Goal: Submit feedback/report problem: Submit feedback/report problem

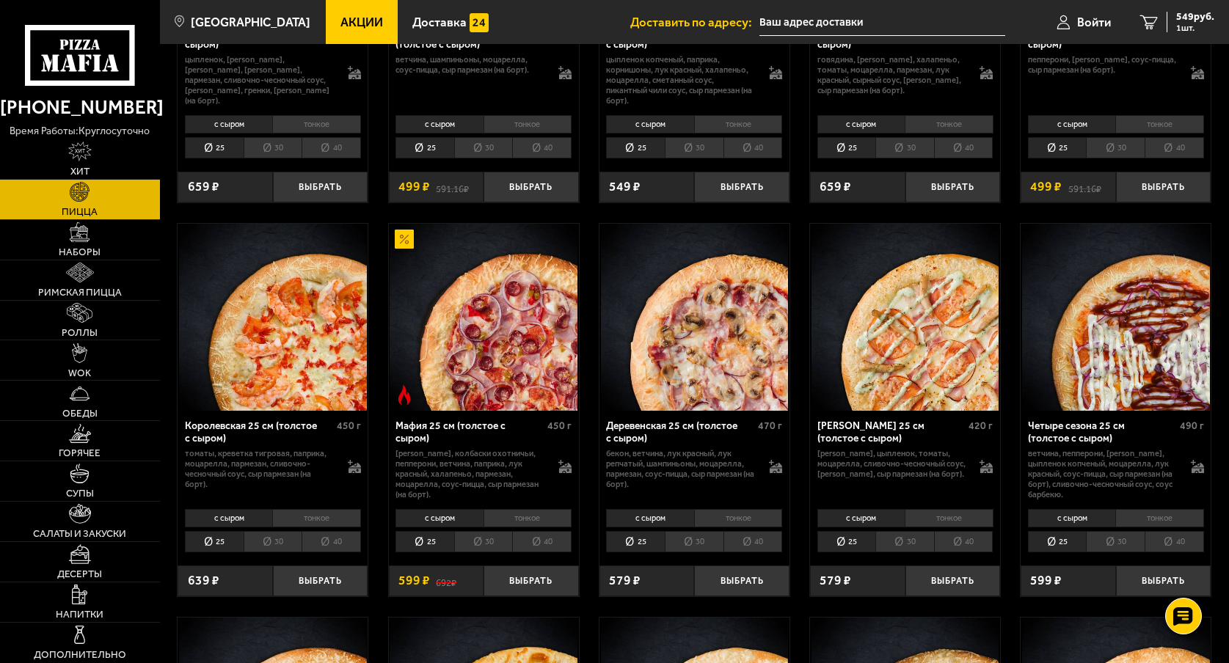
scroll to position [1320, 0]
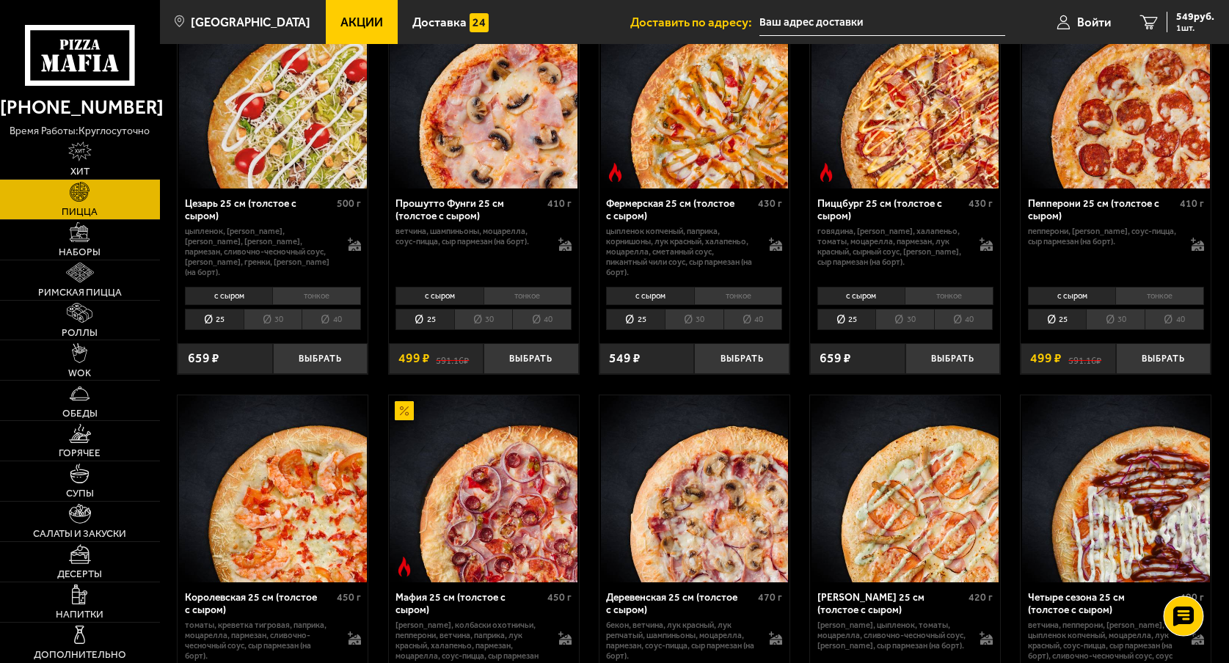
click at [1176, 621] on use at bounding box center [1182, 617] width 21 height 21
click at [1192, 573] on use at bounding box center [1182, 573] width 21 height 21
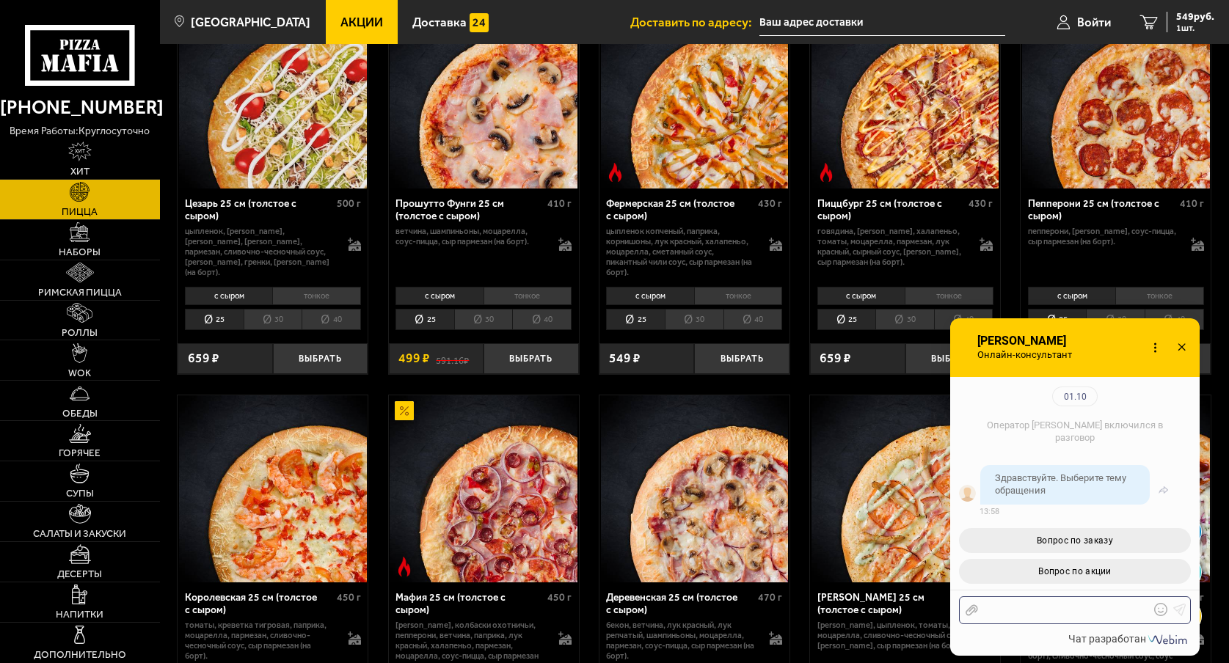
scroll to position [0, 0]
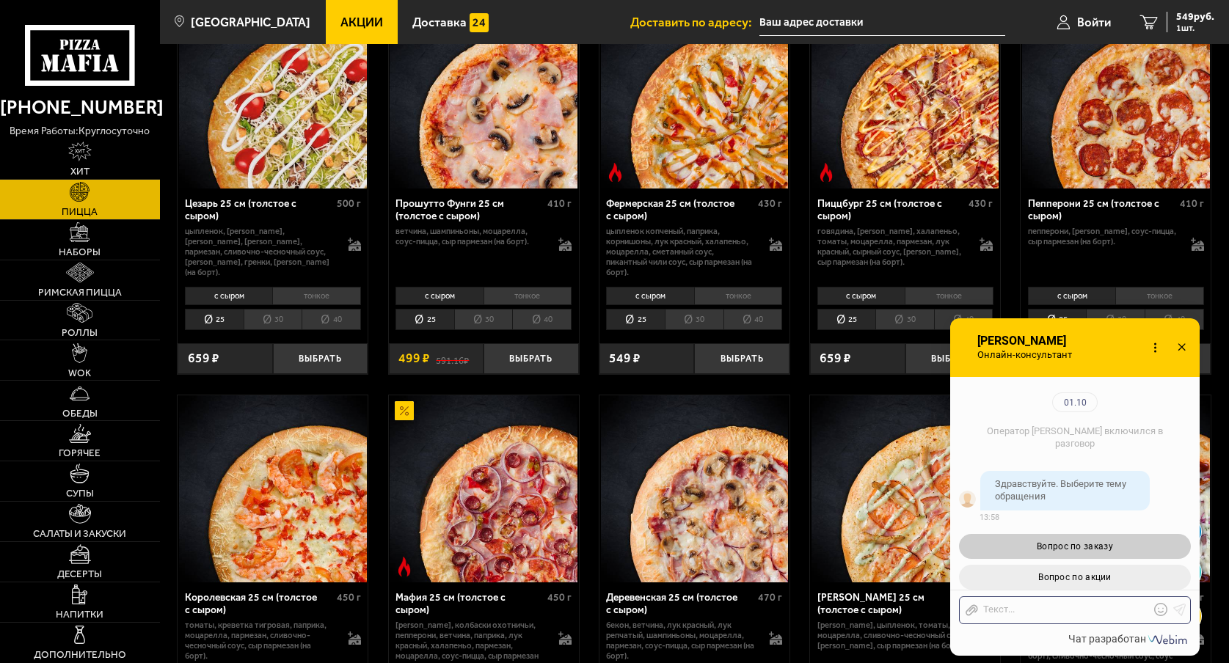
click at [1090, 541] on span "Вопрос по заказу" at bounding box center [1074, 546] width 76 height 10
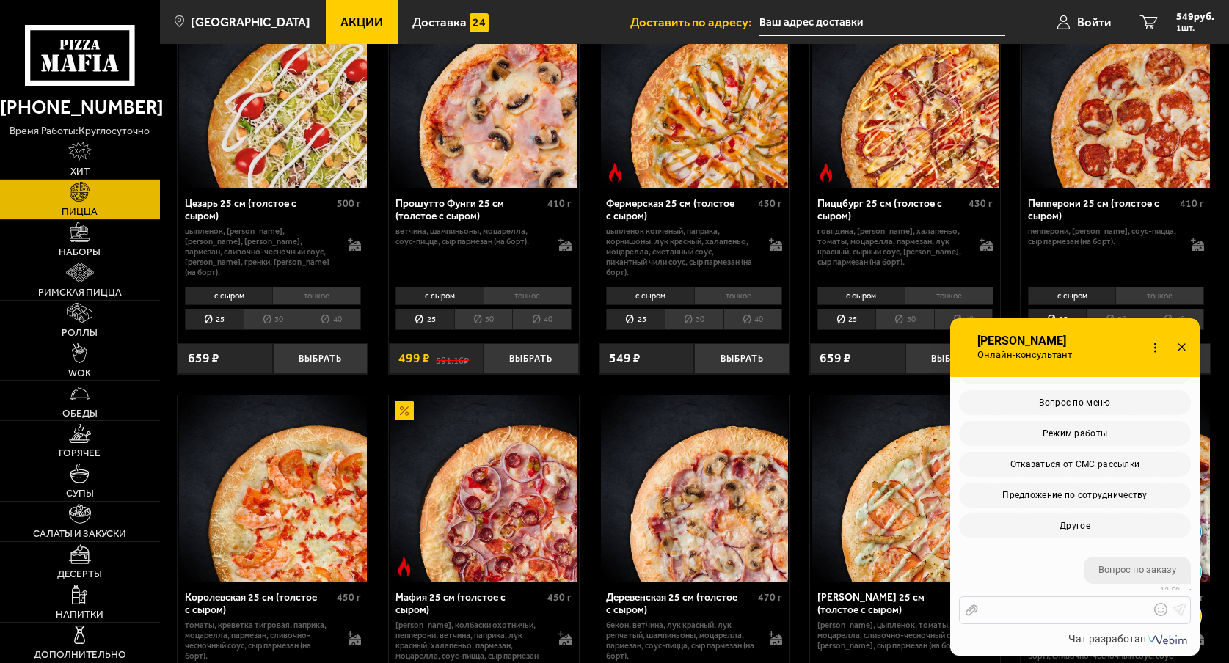
click at [1026, 609] on div at bounding box center [1064, 610] width 172 height 13
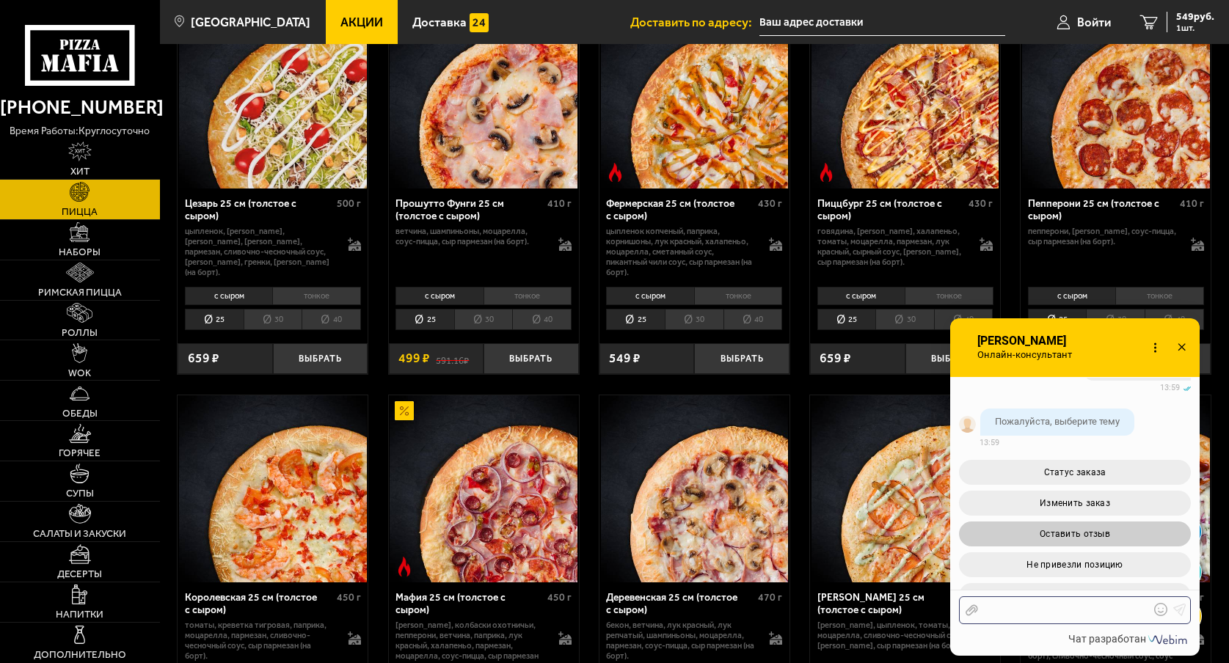
scroll to position [482, 0]
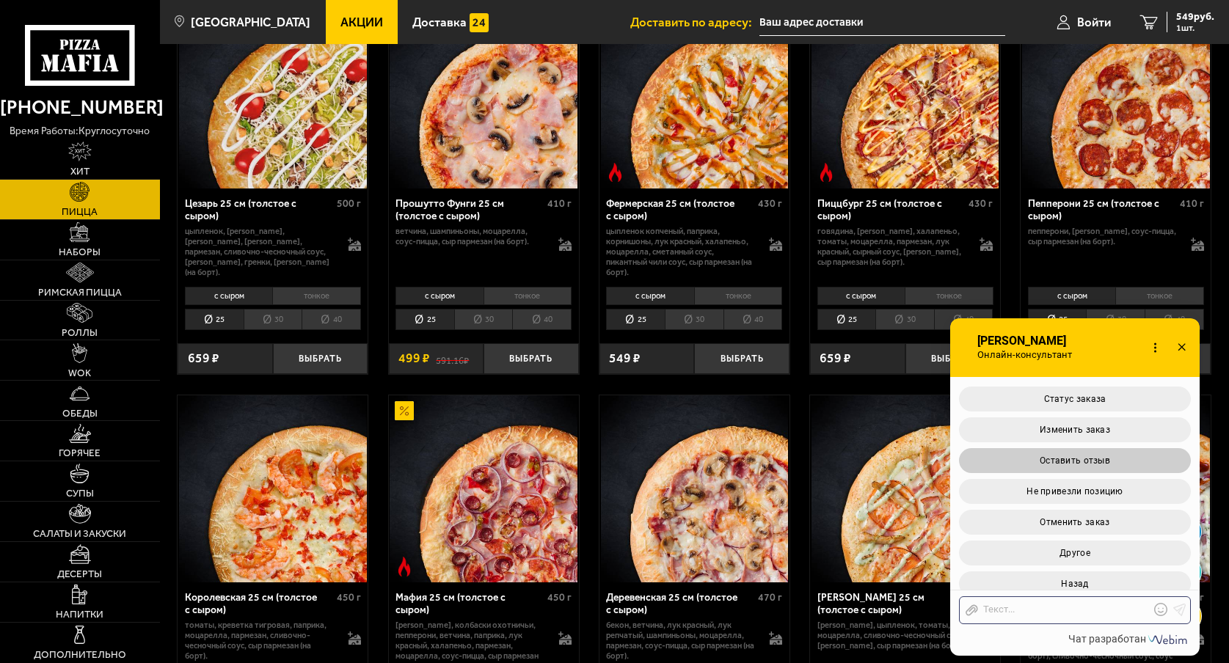
click at [1080, 453] on button "Оставить отзыв" at bounding box center [1075, 460] width 232 height 25
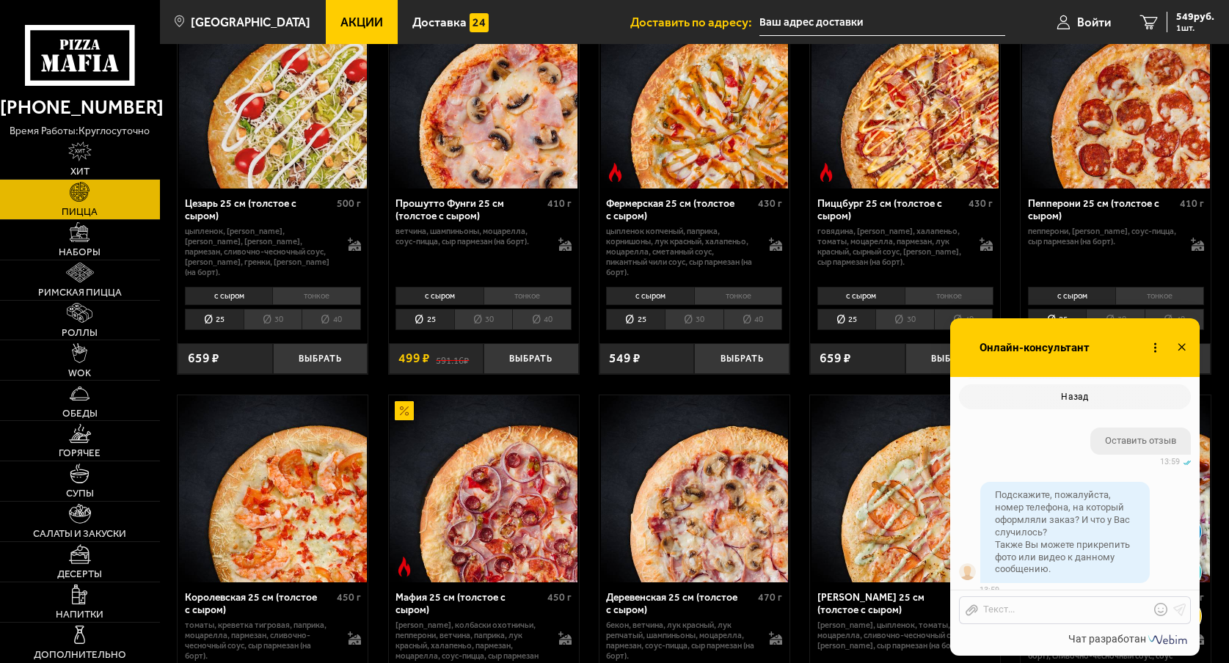
scroll to position [716, 0]
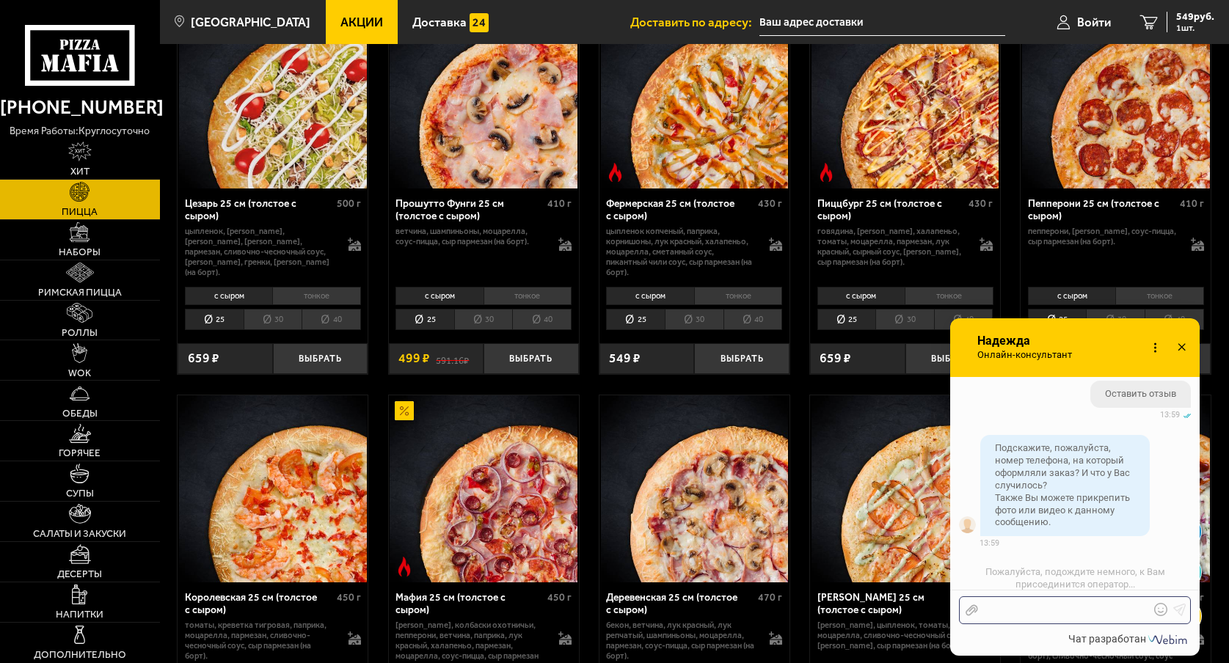
click at [1009, 610] on div at bounding box center [1064, 610] width 172 height 13
drag, startPoint x: 987, startPoint y: 609, endPoint x: 980, endPoint y: 612, distance: 7.9
click at [980, 612] on div "89119935954" at bounding box center [1064, 610] width 172 height 13
click at [1094, 618] on div "Отправить файл +79119935954 Текст..." at bounding box center [1075, 610] width 232 height 28
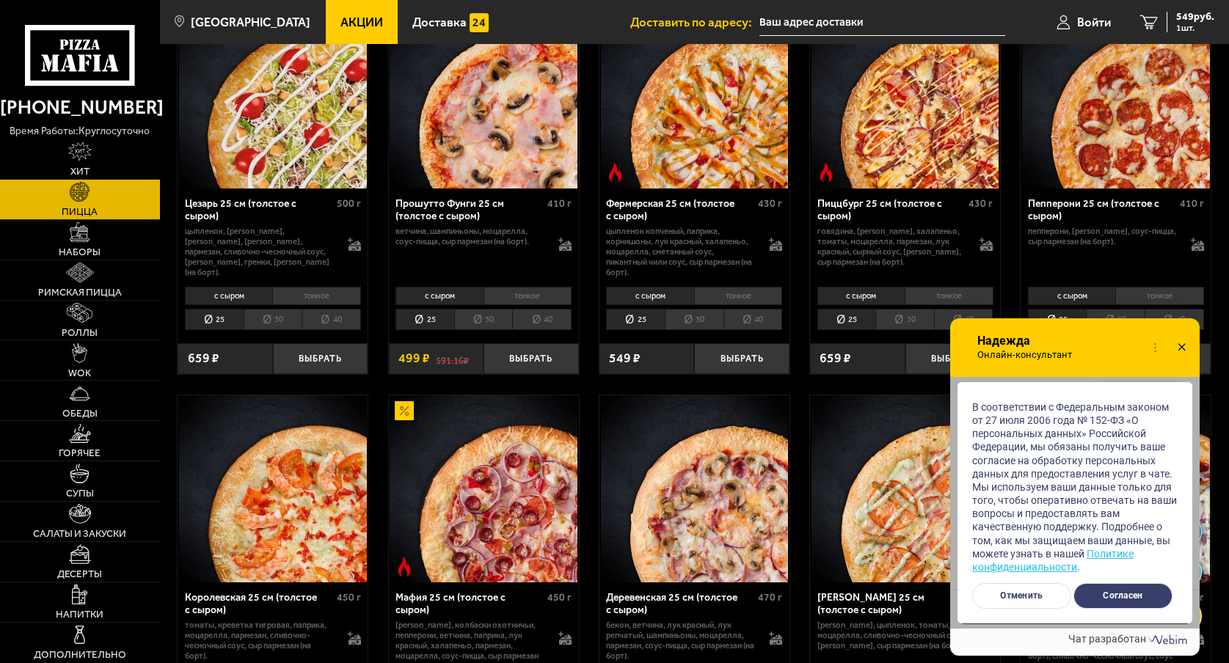
scroll to position [843, 0]
click at [1119, 594] on button "Согласен" at bounding box center [1122, 596] width 99 height 26
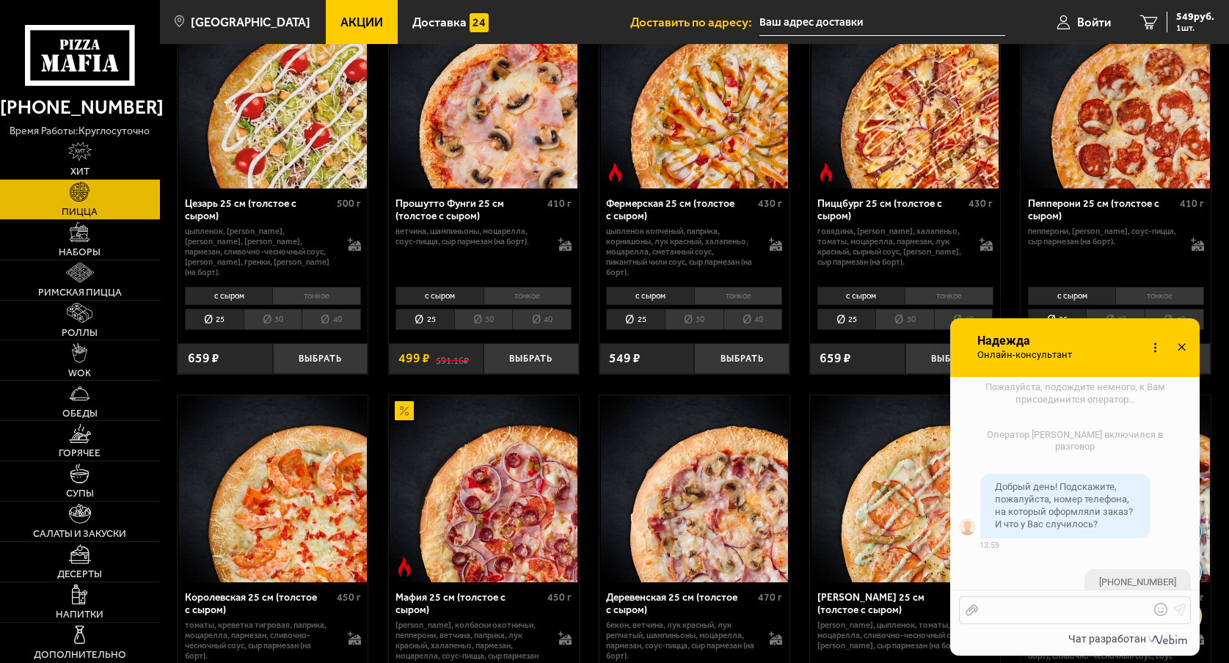
click at [1051, 607] on div at bounding box center [1064, 610] width 172 height 13
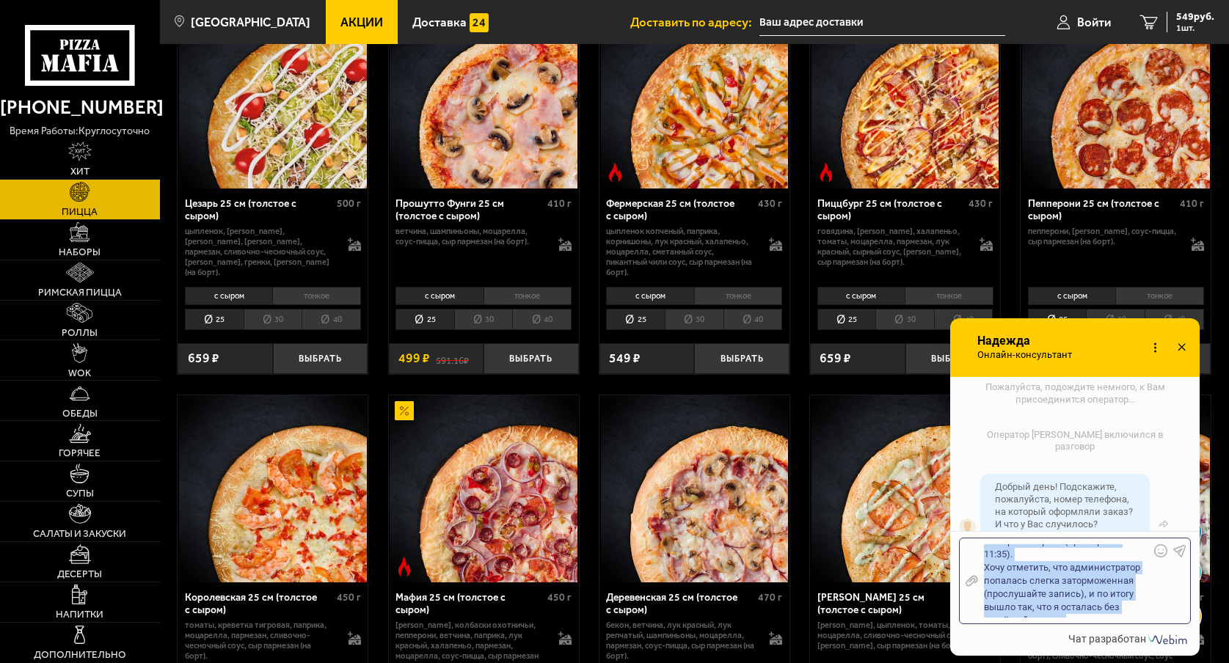
scroll to position [0, 0]
drag, startPoint x: 1020, startPoint y: 603, endPoint x: 965, endPoint y: 521, distance: 98.3
click at [965, 521] on div "Отключить звук Оценить оператора Изменить личные данные" at bounding box center [1074, 503] width 249 height 252
copy div "Здравствуйте! Оформляла сегодня заказ с этого номера телефона (примерно в 11:35…"
click at [1036, 577] on div "Здравствуйте! Оформляла сегодня заказ с этого номера телефона (примерно в 11:35…" at bounding box center [1064, 580] width 172 height 73
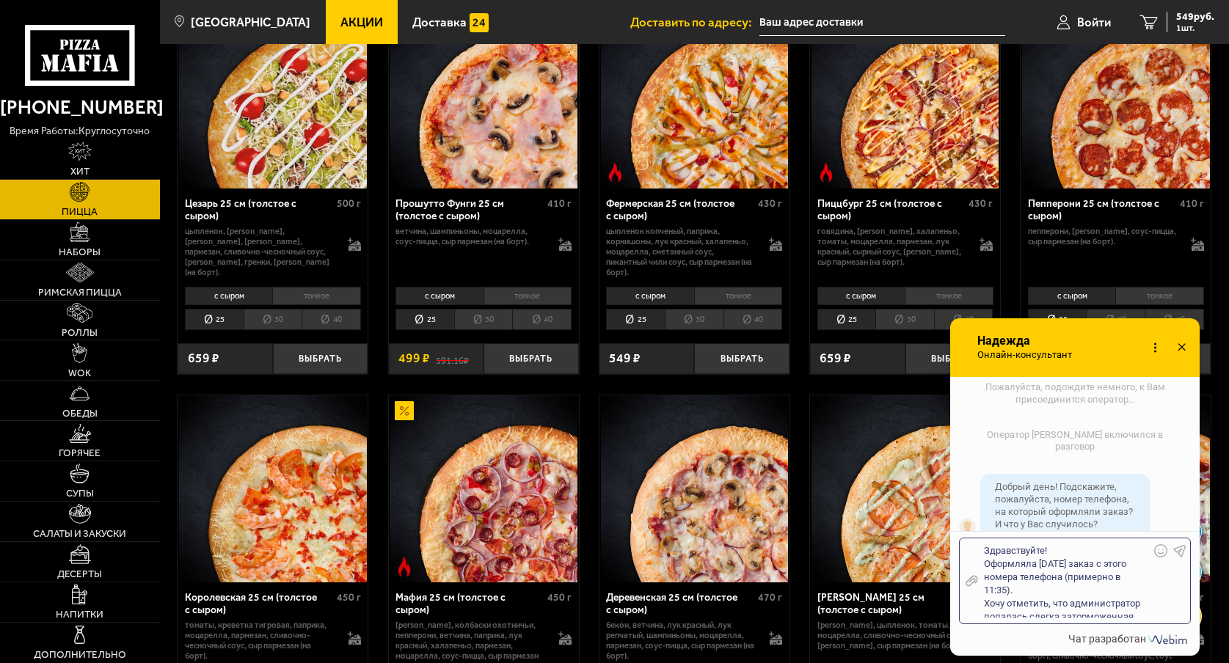
click at [1054, 602] on div "Здравствуйте! Оформляла сегодня заказ с этого номера телефона (примерно в 11:35…" at bounding box center [1064, 580] width 172 height 73
click at [1069, 603] on div "Здравствуйте! Оформляла сегодня заказ с этого номера телефона (примерно в 11:35…" at bounding box center [1064, 580] width 172 height 73
click at [1069, 604] on div "Здравствуйте! Оформляла сегодня заказ с этого номера телефона (примерно в 11:35…" at bounding box center [1064, 580] width 172 height 73
drag, startPoint x: 1017, startPoint y: 568, endPoint x: 1127, endPoint y: 577, distance: 110.4
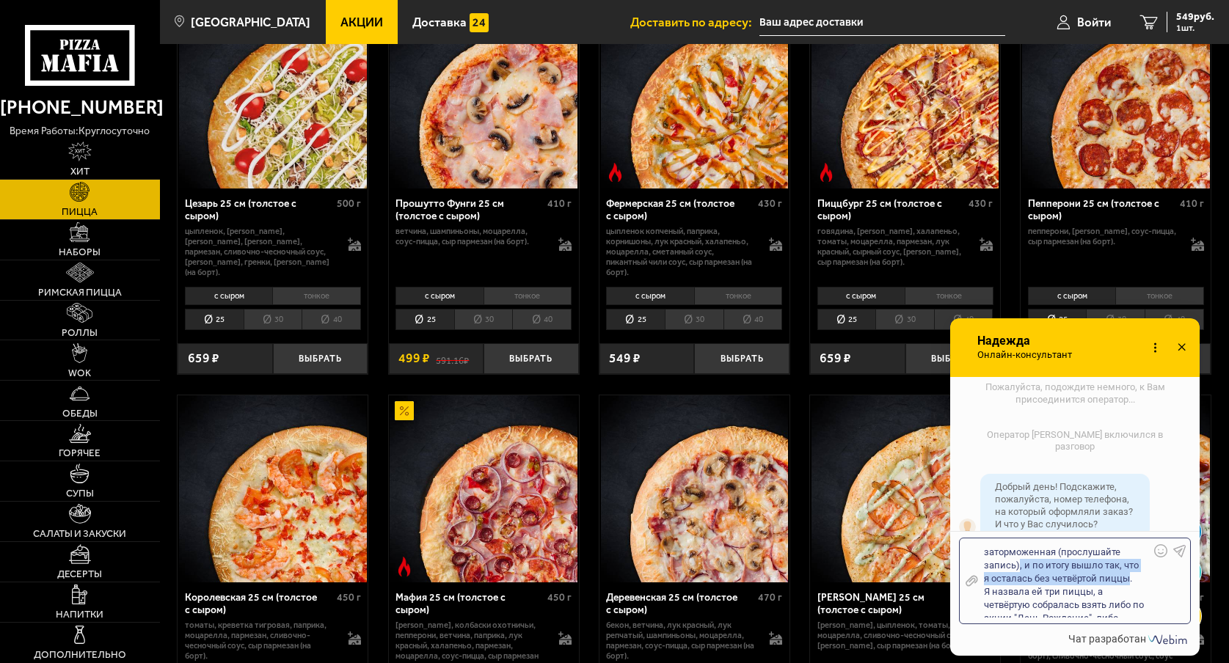
click at [1127, 577] on div "Здравствуйте! Оформляла сегодня заказ с этого номера телефона (примерно в 11:35…" at bounding box center [1064, 580] width 172 height 73
click at [1058, 596] on div "Здравствуйте! Оформляла сегодня заказ с этого номера телефона (примерно в 11:35…" at bounding box center [1064, 580] width 172 height 73
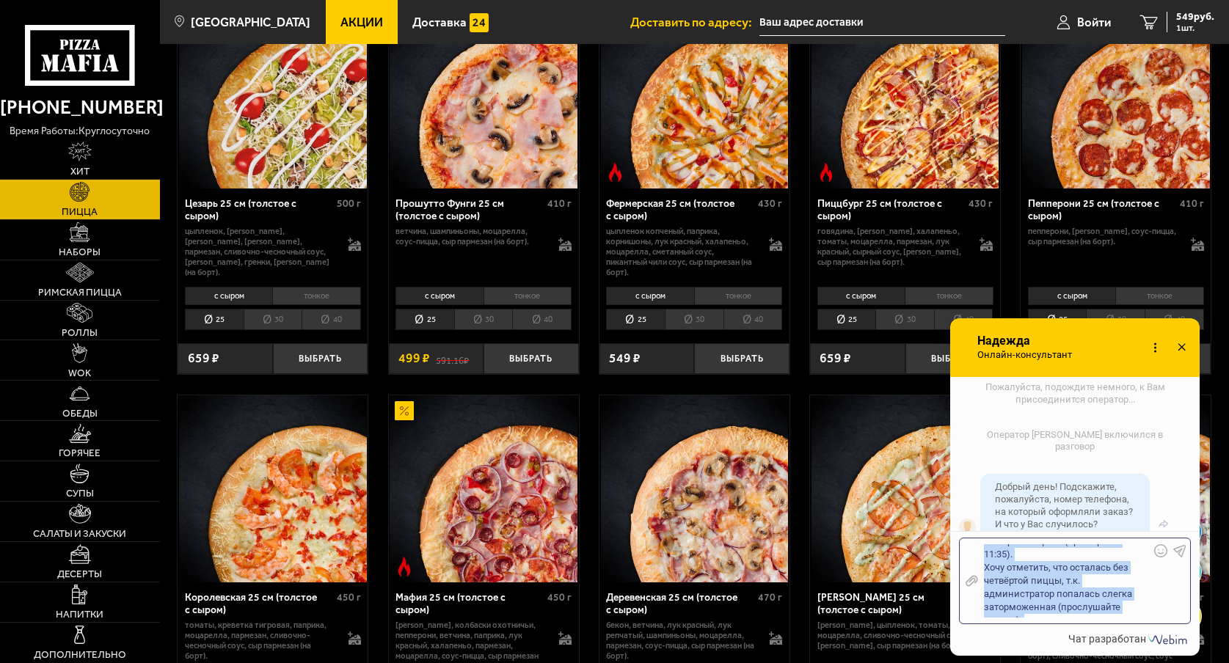
scroll to position [0, 0]
drag, startPoint x: 1065, startPoint y: 613, endPoint x: 970, endPoint y: 510, distance: 139.6
click at [970, 510] on div "Отключить звук Оценить оператора Изменить личные данные" at bounding box center [1074, 503] width 249 height 252
copy div "Здравствуйте! Оформляла сегодня заказ с этого номера телефона (примерно в 11:35…"
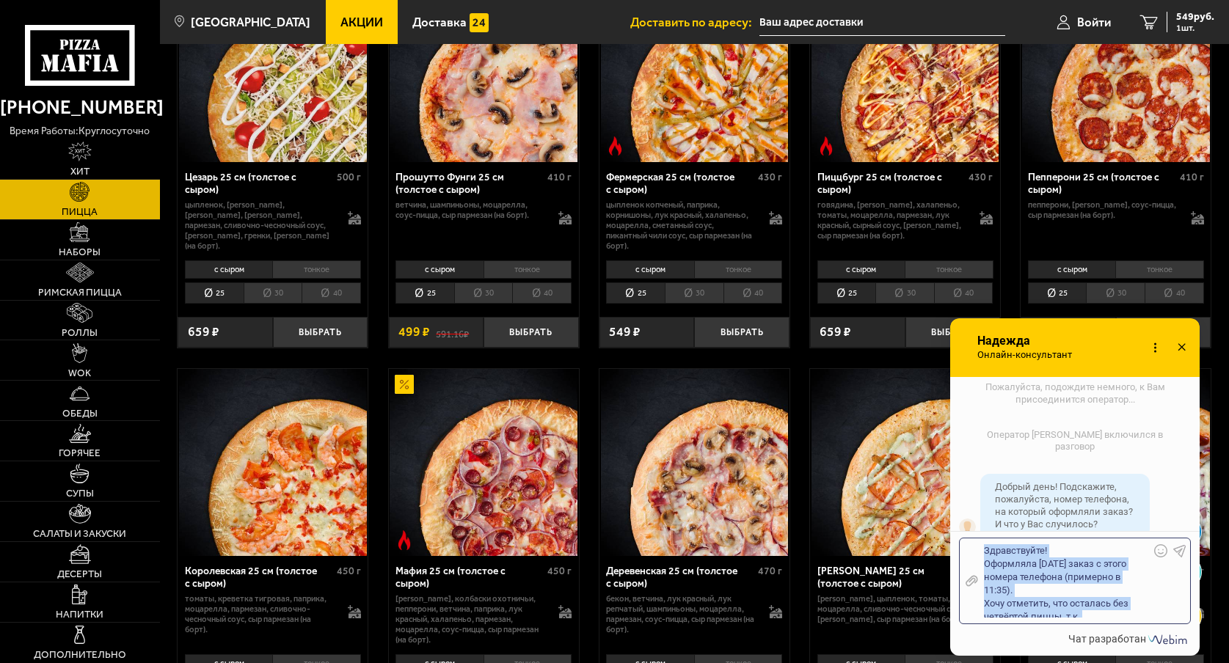
scroll to position [1320, 0]
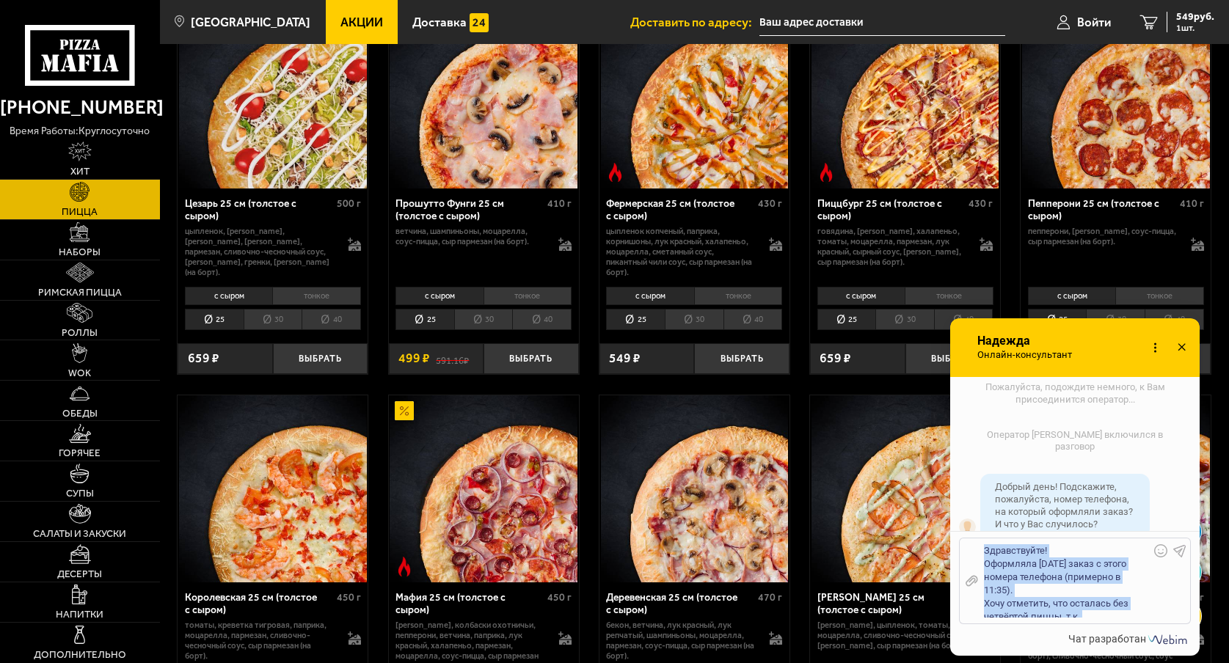
click at [340, 12] on link "Акции" at bounding box center [362, 22] width 72 height 44
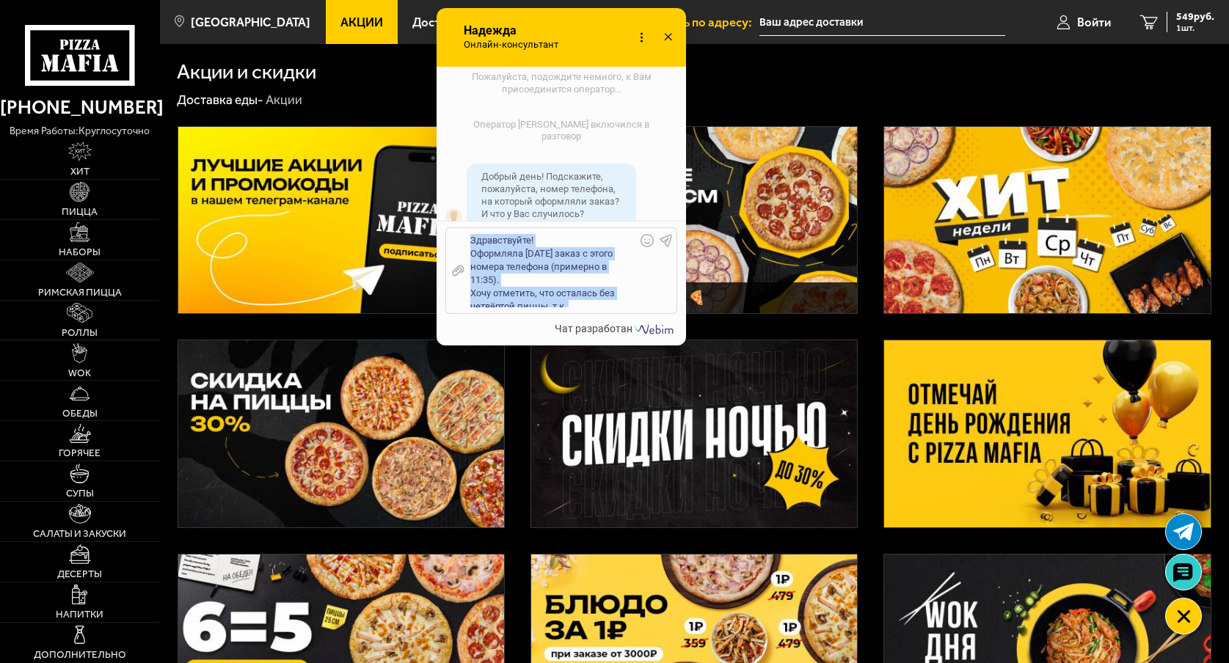
drag, startPoint x: 1105, startPoint y: 340, endPoint x: 585, endPoint y: 42, distance: 599.6
click at [587, 31] on div "Онлайн-консультант Надежда Онлайн-консультант Набирает Онлайн-консультант" at bounding box center [560, 37] width 249 height 59
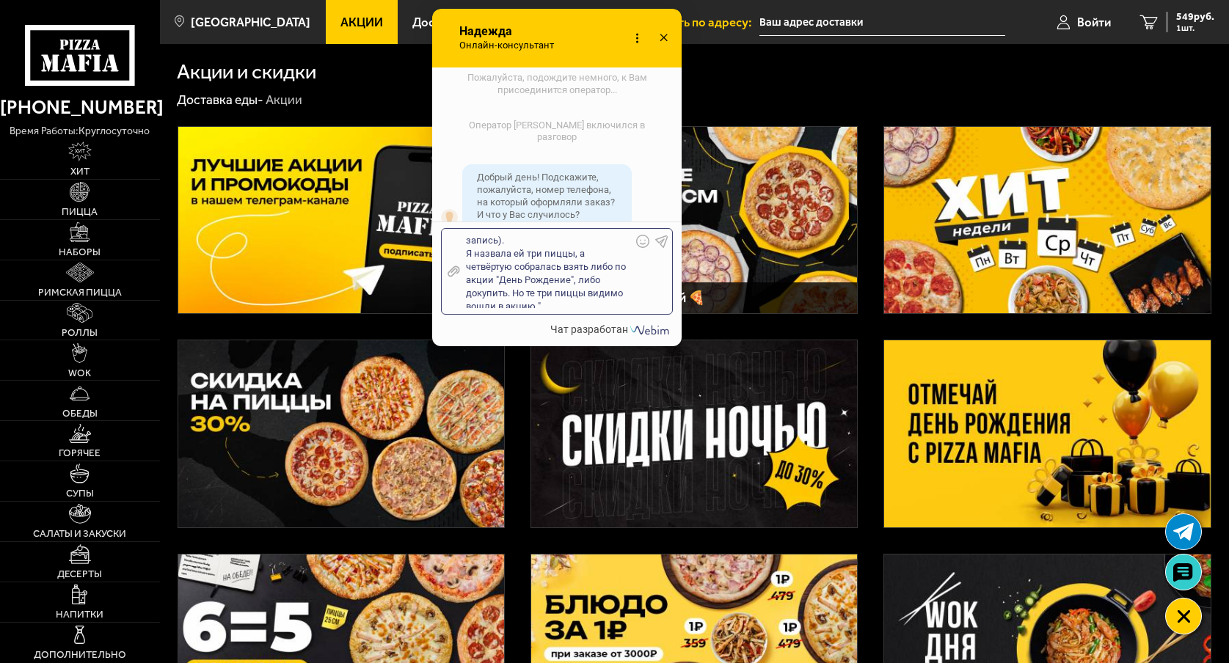
scroll to position [111, 0]
click at [547, 299] on div "Здравствуйте! Оформляла сегодня заказ с этого номера телефона (примерно в 11:35…" at bounding box center [546, 271] width 172 height 73
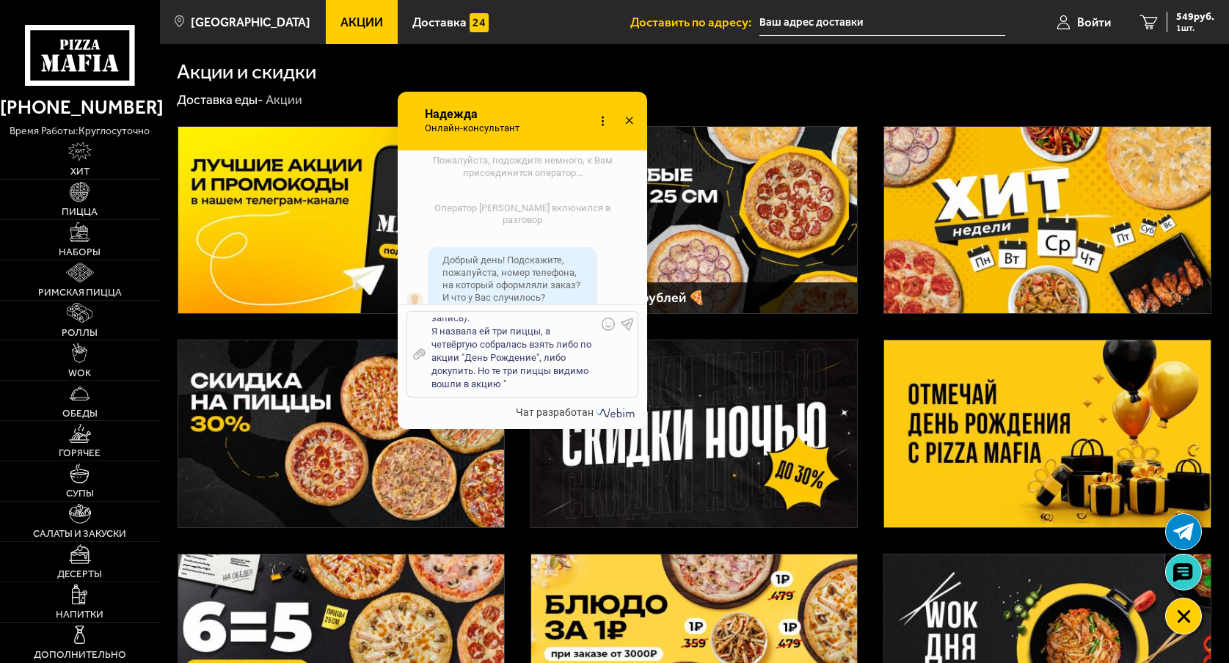
drag, startPoint x: 566, startPoint y: 37, endPoint x: 530, endPoint y: 115, distance: 86.3
click at [530, 115] on div "Онлайн-консультант Надежда Онлайн-консультант Набирает Онлайн-консультант" at bounding box center [522, 121] width 249 height 59
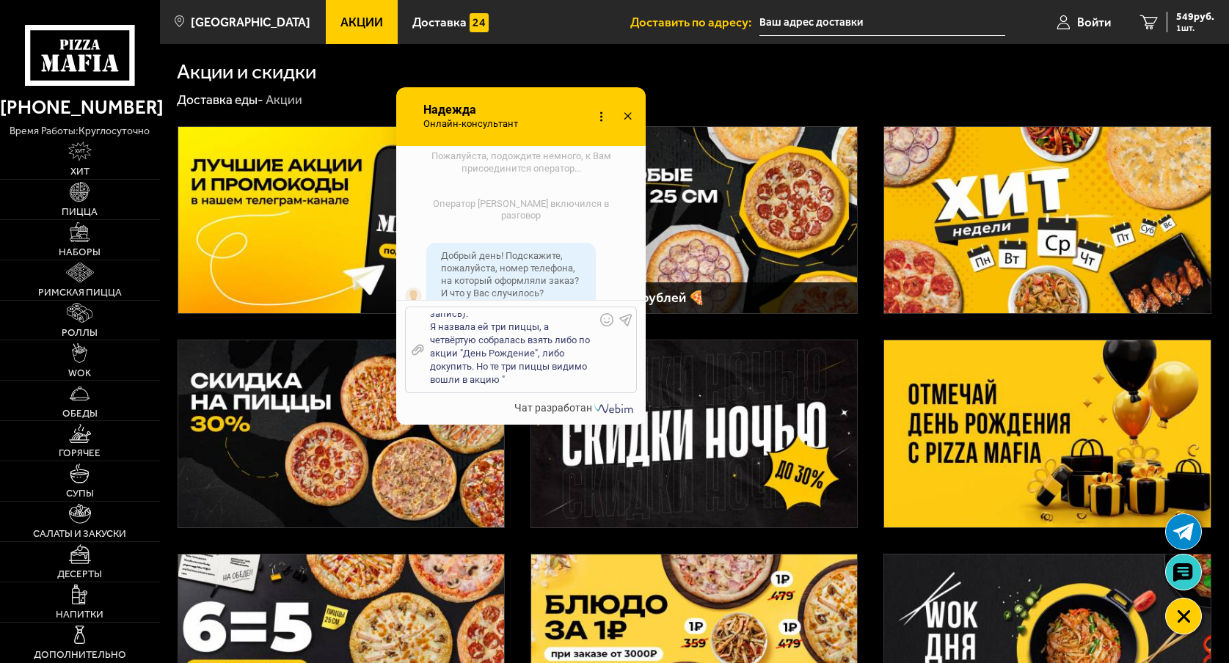
click at [511, 376] on div "Здравствуйте! Оформляла сегодня заказ с этого номера телефона (примерно в 11:35…" at bounding box center [510, 349] width 172 height 73
click at [485, 368] on div "Здравствуйте! Оформляла сегодня заказ с этого номера телефона (примерно в 11:35…" at bounding box center [510, 349] width 172 height 73
click at [491, 386] on div "Отправить файл Здравствуйте! Оформляла сегодня заказ с этого номера телефона (п…" at bounding box center [521, 350] width 232 height 87
click at [477, 376] on div "Здравствуйте! Оформляла сегодня заказ с этого номера телефона (примерно в 11:35…" at bounding box center [510, 349] width 172 height 73
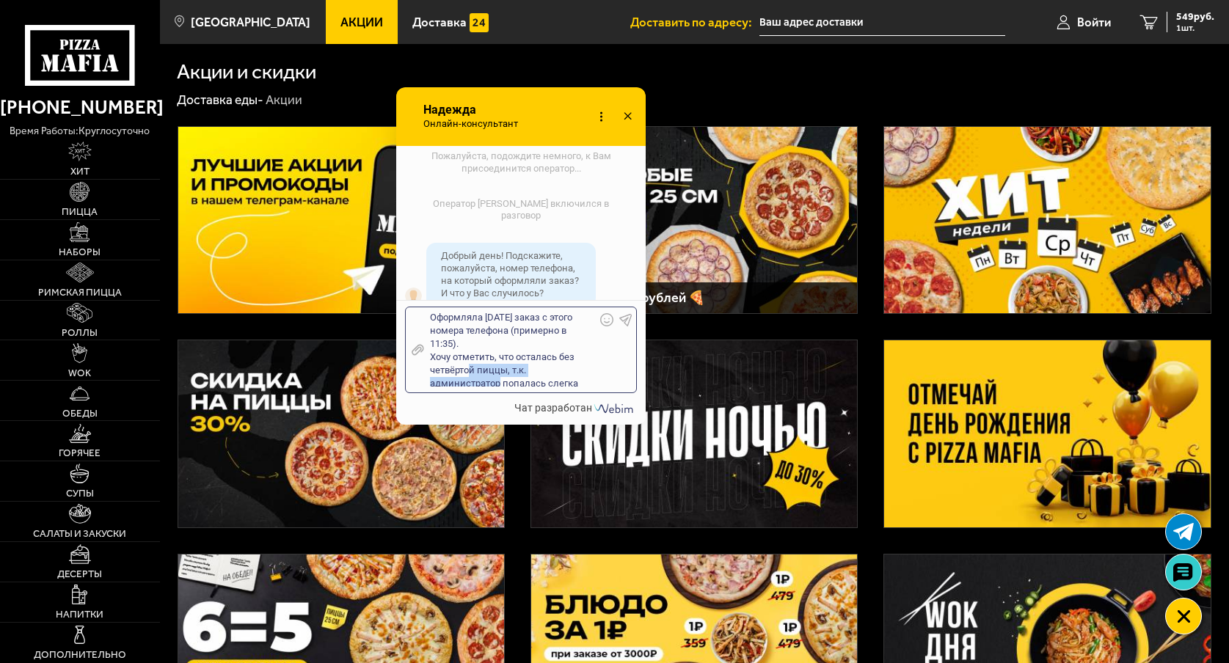
scroll to position [30, 0]
drag, startPoint x: 499, startPoint y: 327, endPoint x: 472, endPoint y: 374, distance: 54.2
click at [472, 374] on div "Здравствуйте! Оформляла сегодня заказ с этого номера телефона (примерно в 11:35…" at bounding box center [510, 349] width 172 height 73
click at [494, 365] on div "Здравствуйте! Оформляла сегодня заказ с этого номера телефона (примерно в 11:35…" at bounding box center [510, 349] width 172 height 73
drag, startPoint x: 497, startPoint y: 370, endPoint x: 445, endPoint y: 366, distance: 51.5
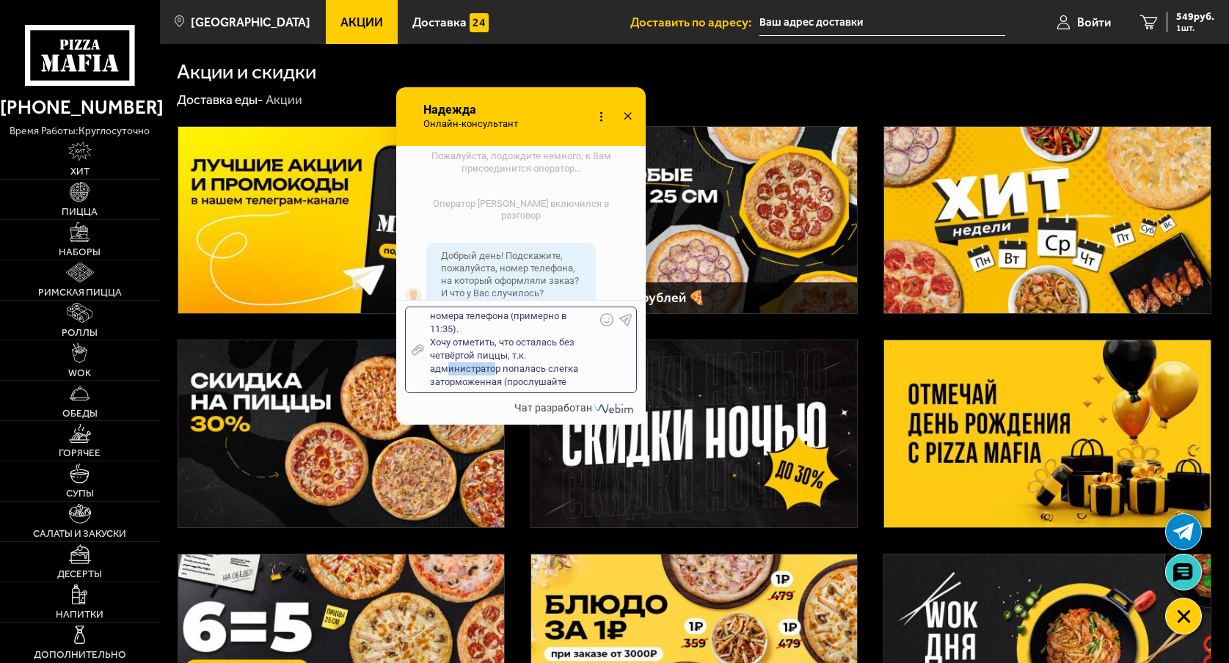
click at [445, 366] on div "Здравствуйте! Оформляла сегодня заказ с этого номера телефона (примерно в 11:35…" at bounding box center [510, 349] width 172 height 73
click at [514, 326] on div "Здравствуйте! Оформляла сегодня заказ с этого номера телефона (примерно в 11:35…" at bounding box center [510, 349] width 172 height 73
click at [516, 326] on div "Здравствуйте! Оформляла сегодня заказ с этого номера телефона (примерно в 11:35…" at bounding box center [510, 349] width 172 height 73
click at [490, 378] on div "Здравствуйте! Оформляла сегодня заказ с этого номера телефона (примерно в 11:35…" at bounding box center [510, 349] width 172 height 73
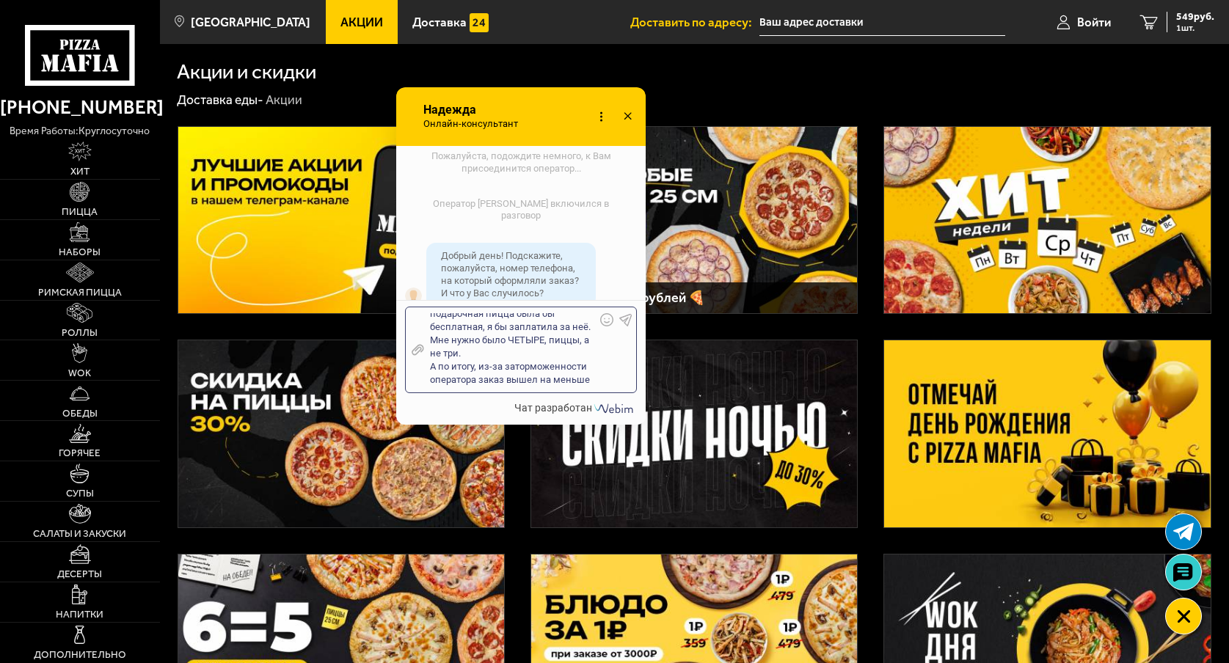
scroll to position [321, 0]
drag, startPoint x: 537, startPoint y: 373, endPoint x: 507, endPoint y: 370, distance: 30.2
click at [507, 370] on div "Здравствуйте! Оформляла сегодня заказ с этого номера телефона (примерно в 11:35…" at bounding box center [510, 349] width 172 height 73
click at [488, 385] on div "Здравствуйте! Оформляла сегодня заказ с этого номера телефона (примерно в 11:35…" at bounding box center [510, 349] width 172 height 73
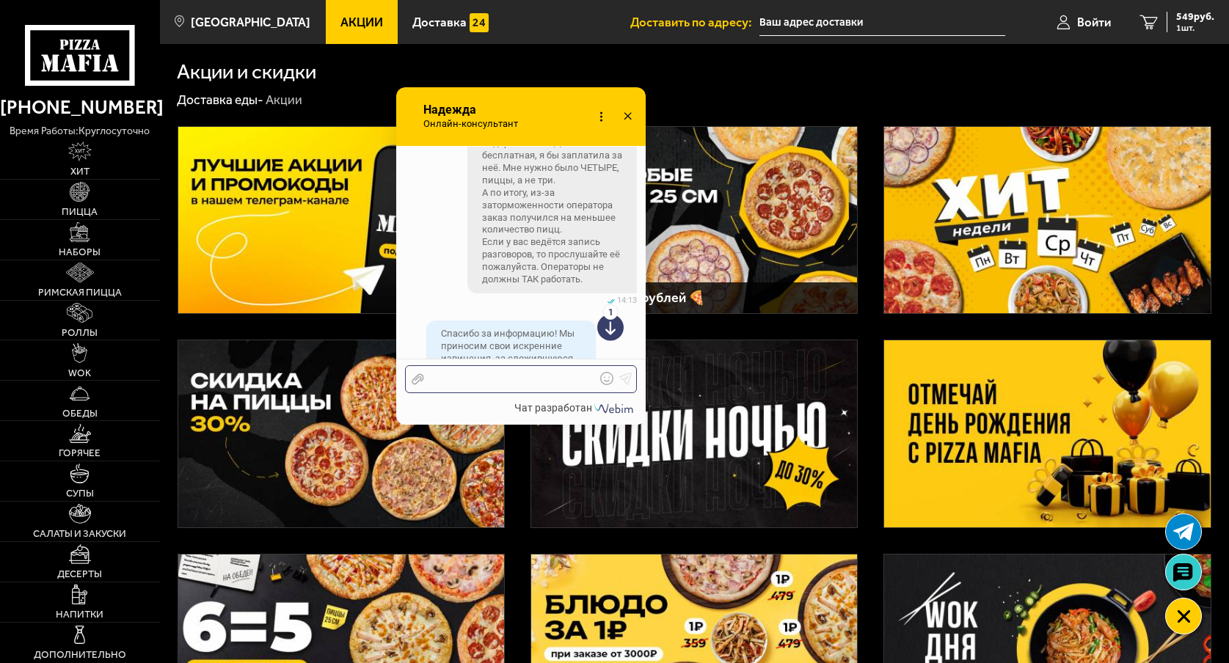
scroll to position [1460, 0]
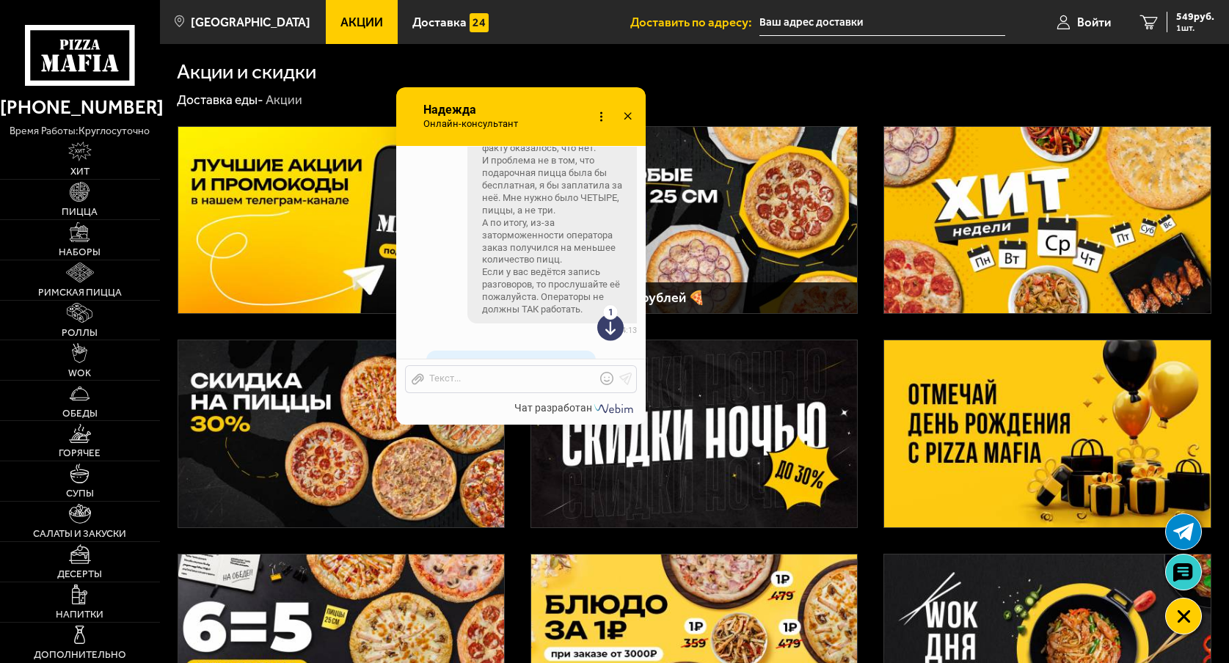
click at [601, 329] on use at bounding box center [610, 323] width 26 height 36
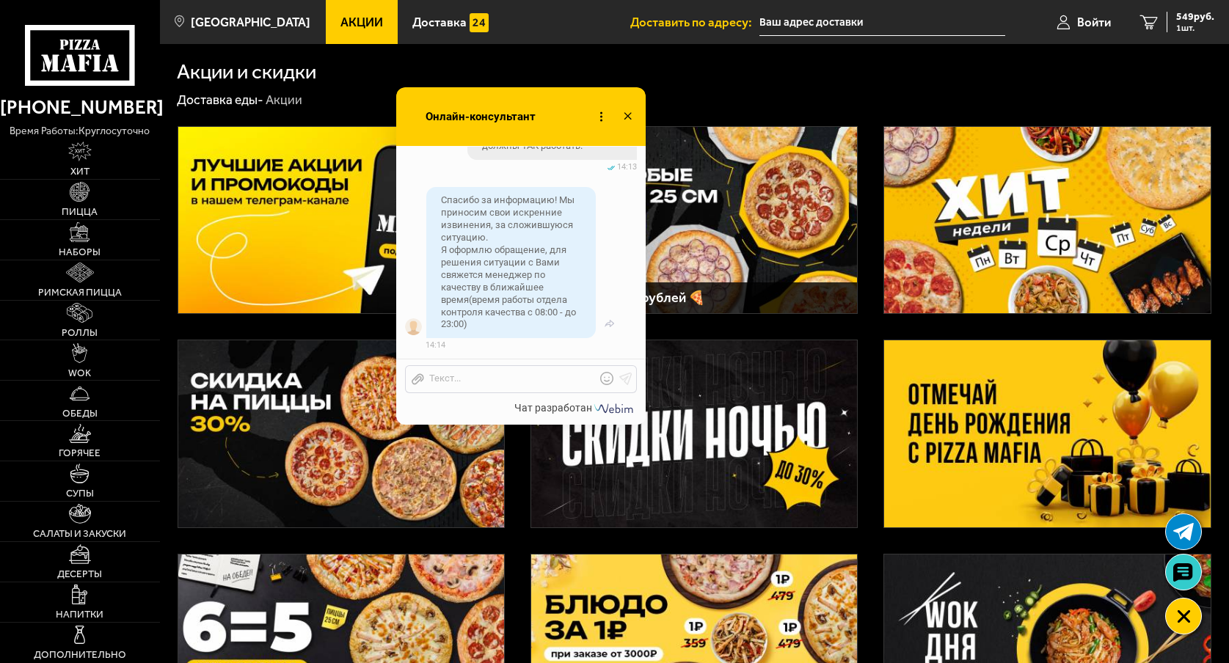
scroll to position [1600, 0]
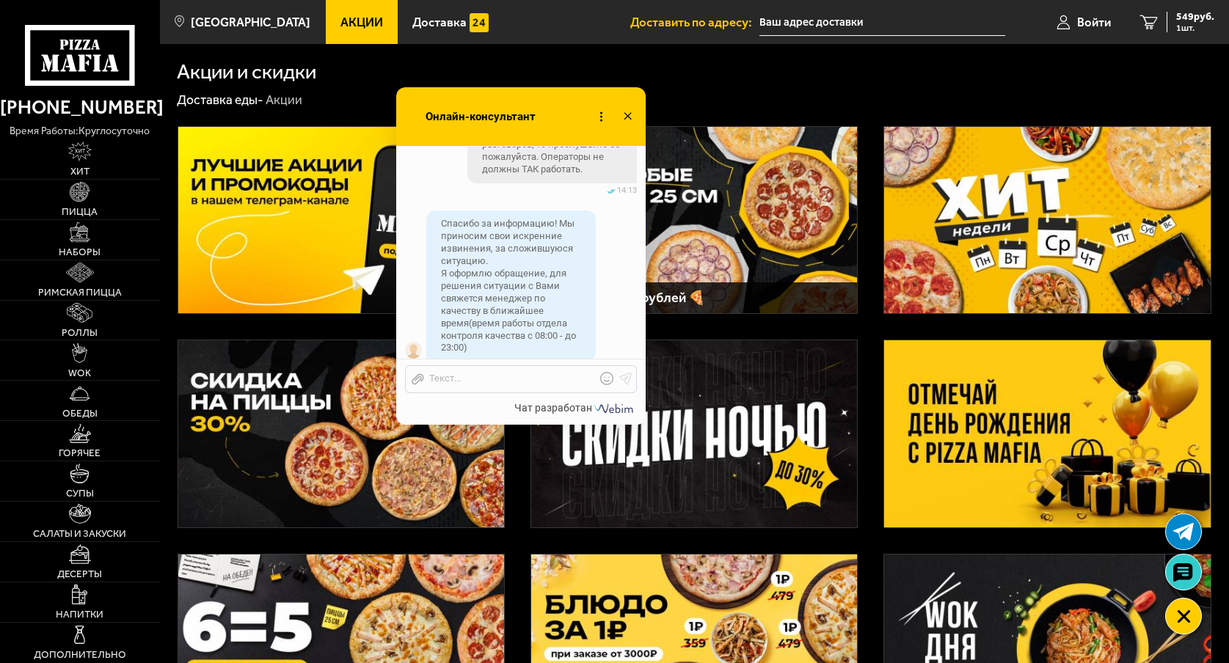
click at [627, 116] on use at bounding box center [626, 115] width 7 height 7
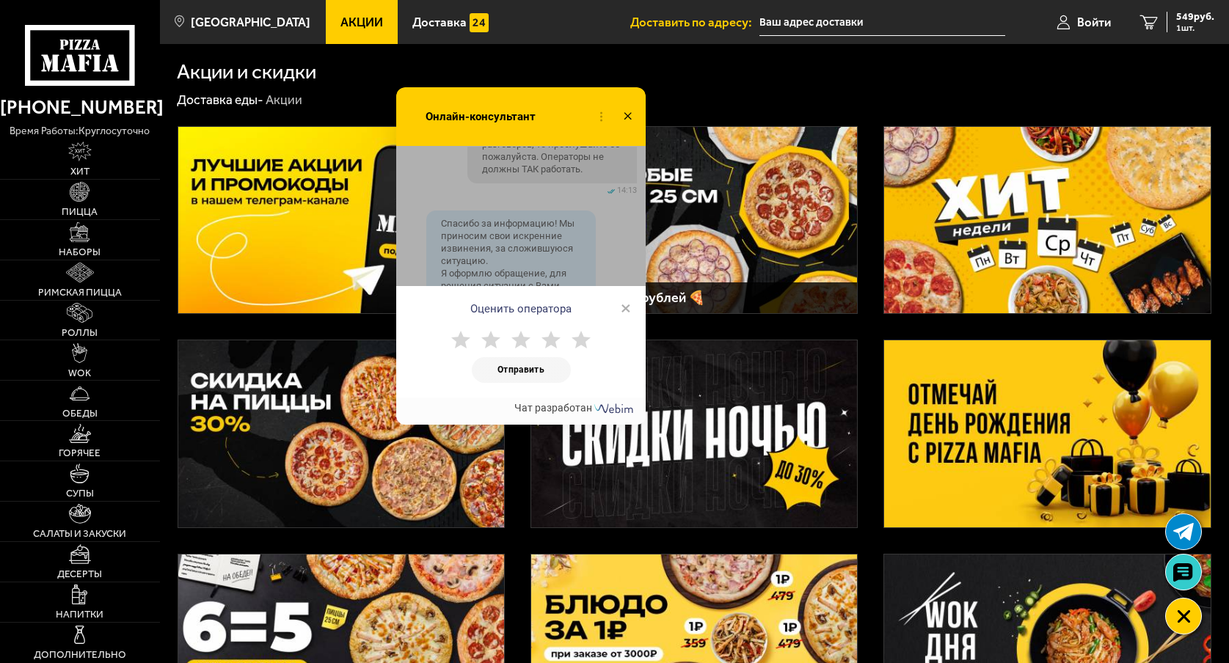
click at [572, 340] on icon at bounding box center [580, 340] width 19 height 19
click at [532, 363] on button "Отправить" at bounding box center [521, 370] width 99 height 26
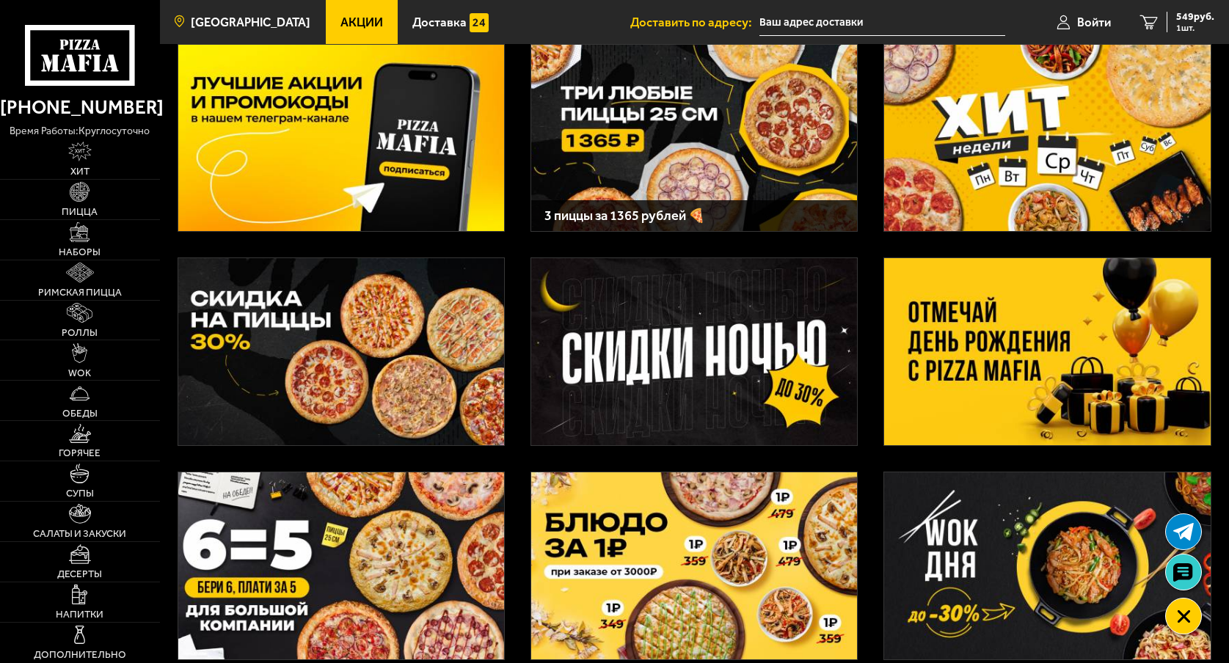
scroll to position [62, 0]
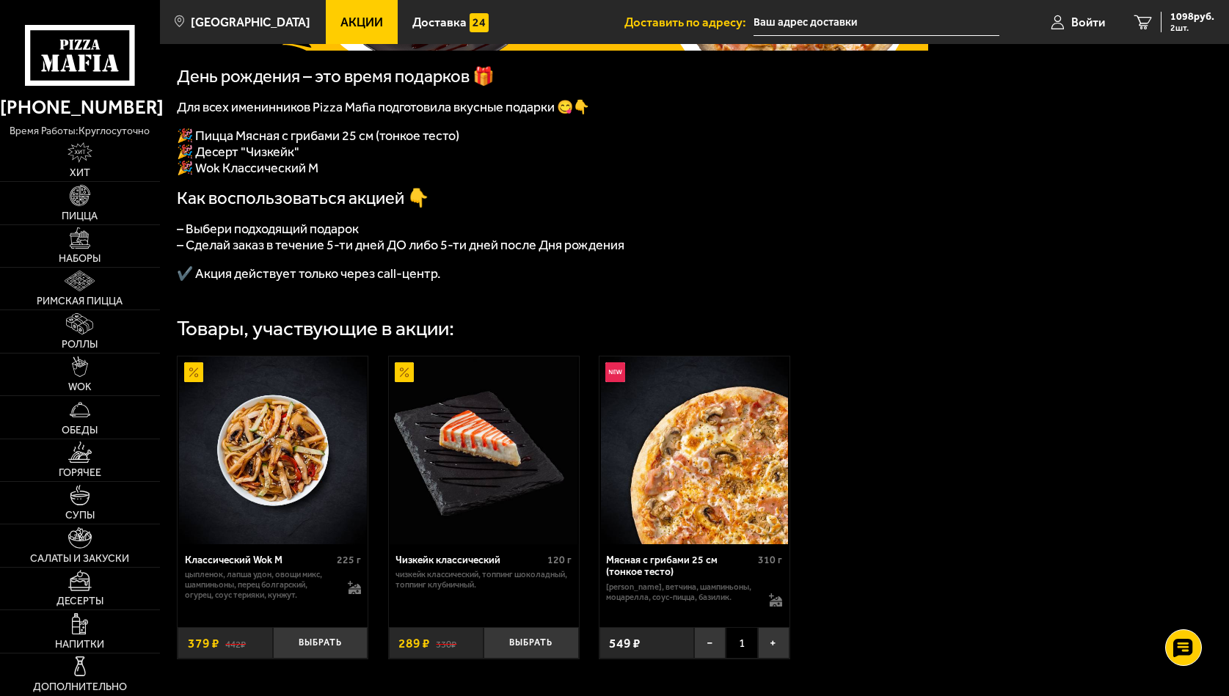
scroll to position [406, 0]
